Goal: Navigation & Orientation: Find specific page/section

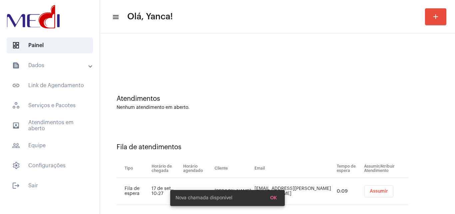
scroll to position [9, 0]
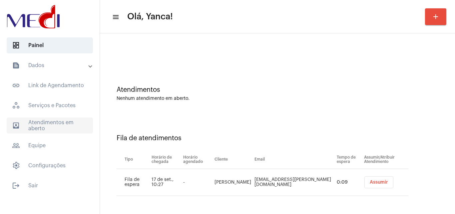
click at [57, 117] on span "outbox_outline Atendimentos em aberto" at bounding box center [50, 125] width 86 height 16
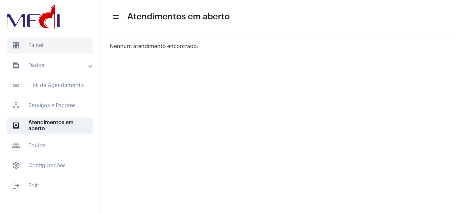
click at [21, 45] on span "dashboard Painel" at bounding box center [50, 45] width 86 height 16
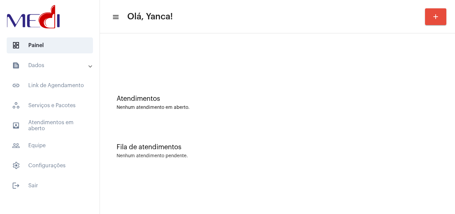
click at [53, 134] on mat-accordion "text_snippet_outlined Dados text_snippet_outlined Relatórios history_outlined H…" at bounding box center [50, 115] width 100 height 116
click at [59, 128] on span "outbox_outline Atendimentos em aberto" at bounding box center [50, 125] width 86 height 16
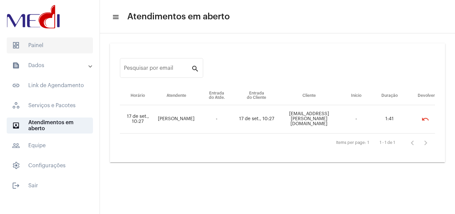
click at [42, 50] on span "dashboard Painel" at bounding box center [50, 45] width 86 height 16
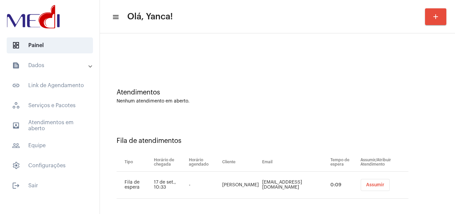
scroll to position [9, 0]
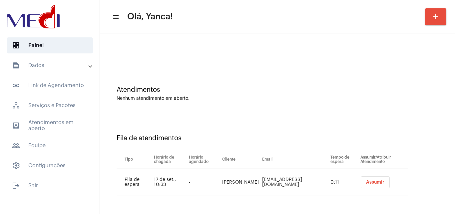
drag, startPoint x: 62, startPoint y: 126, endPoint x: 236, endPoint y: 152, distance: 176.1
click at [68, 125] on span "outbox_outline Atendimentos em aberto" at bounding box center [50, 125] width 86 height 16
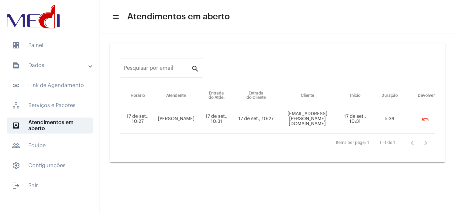
click at [66, 56] on mat-list "dashboard Painel text_snippet_outlined Dados text_snippet_outlined Relatórios h…" at bounding box center [50, 114] width 100 height 159
click at [70, 47] on span "dashboard Painel" at bounding box center [50, 45] width 86 height 16
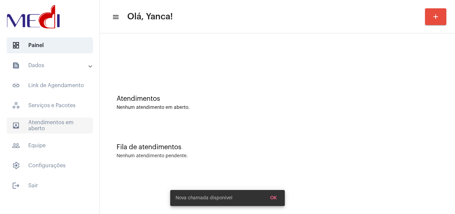
click at [74, 129] on span "outbox_outline Atendimentos em aberto" at bounding box center [50, 125] width 86 height 16
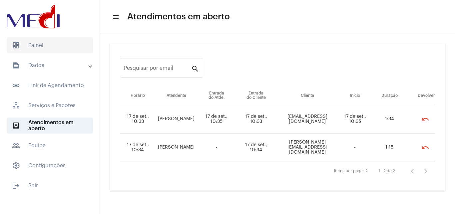
click at [49, 44] on span "dashboard Painel" at bounding box center [50, 45] width 86 height 16
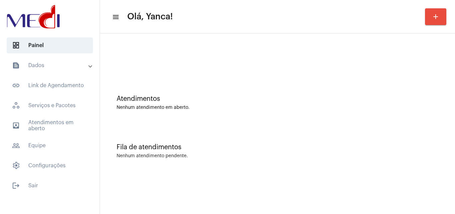
click at [409, 72] on div at bounding box center [277, 56] width 349 height 38
click at [58, 121] on span "outbox_outline Atendimentos em aberto" at bounding box center [50, 125] width 86 height 16
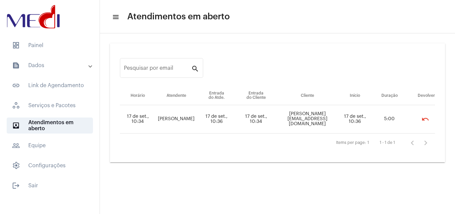
drag, startPoint x: 68, startPoint y: 51, endPoint x: 69, endPoint y: 55, distance: 3.6
click at [68, 51] on span "dashboard Painel" at bounding box center [50, 45] width 86 height 16
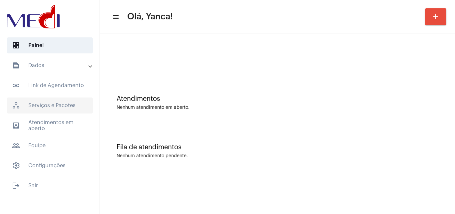
click at [72, 110] on span "workspaces_outlined Serviços e Pacotes" at bounding box center [50, 105] width 86 height 16
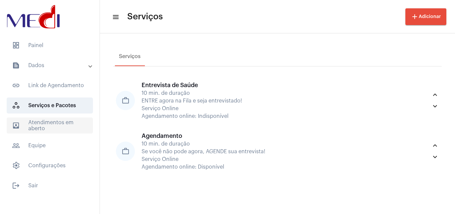
click at [69, 130] on span "outbox_outline Atendimentos em aberto" at bounding box center [50, 125] width 86 height 16
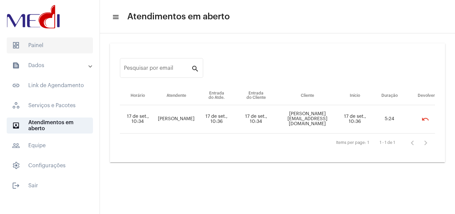
click at [73, 49] on span "dashboard Painel" at bounding box center [50, 45] width 86 height 16
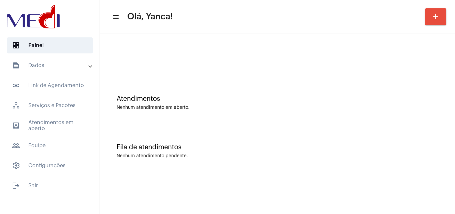
click at [62, 133] on mat-accordion "text_snippet_outlined Dados text_snippet_outlined Relatórios history_outlined H…" at bounding box center [50, 115] width 100 height 116
click at [63, 130] on span "outbox_outline Atendimentos em aberto" at bounding box center [50, 125] width 86 height 16
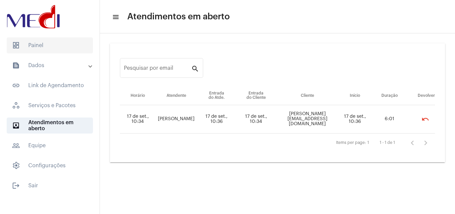
click at [66, 49] on span "dashboard Painel" at bounding box center [50, 45] width 86 height 16
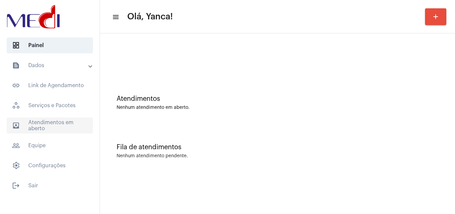
click at [39, 127] on span "outbox_outline Atendimentos em aberto" at bounding box center [50, 125] width 86 height 16
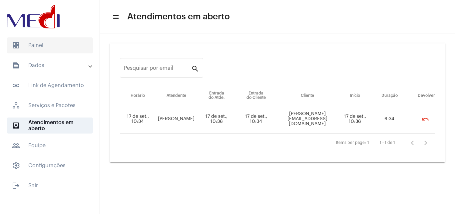
click at [65, 46] on span "dashboard Painel" at bounding box center [50, 45] width 86 height 16
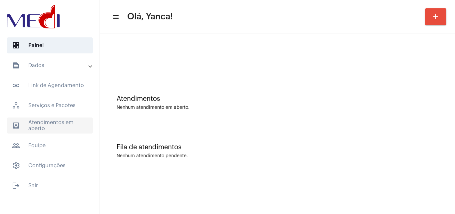
click at [75, 125] on span "outbox_outline Atendimentos em aberto" at bounding box center [50, 125] width 86 height 16
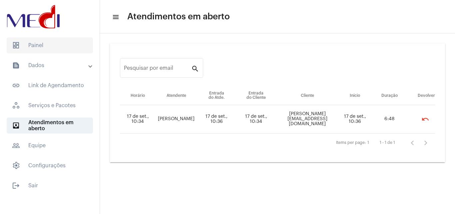
click at [67, 47] on span "dashboard Painel" at bounding box center [50, 45] width 86 height 16
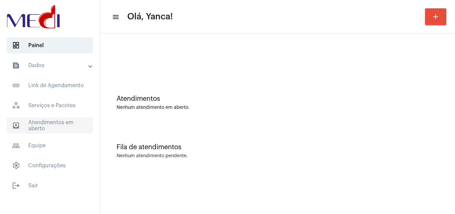
click at [56, 123] on span "outbox_outline Atendimentos em aberto" at bounding box center [50, 125] width 86 height 16
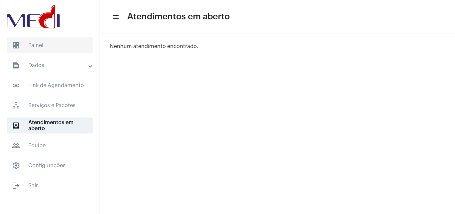
click at [42, 44] on span "dashboard Painel" at bounding box center [50, 45] width 86 height 16
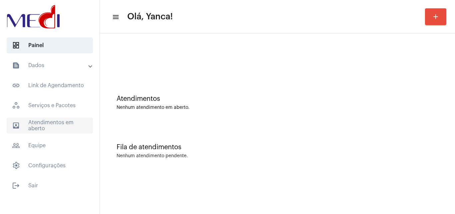
click at [51, 119] on span "outbox_outline Atendimentos em aberto" at bounding box center [50, 125] width 86 height 16
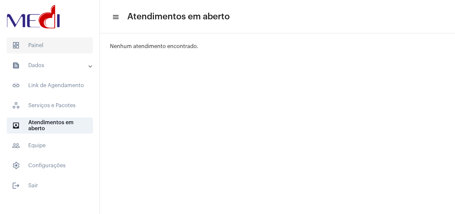
click at [61, 42] on span "dashboard Painel" at bounding box center [50, 45] width 86 height 16
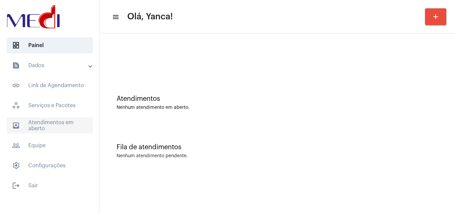
click at [49, 128] on span "outbox_outline Atendimentos em aberto" at bounding box center [50, 125] width 86 height 16
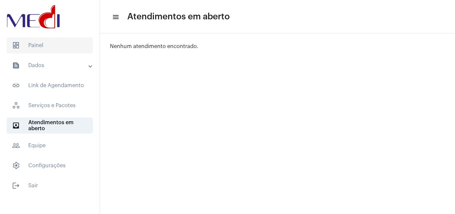
click at [63, 47] on span "dashboard Painel" at bounding box center [50, 45] width 86 height 16
